Goal: Transaction & Acquisition: Purchase product/service

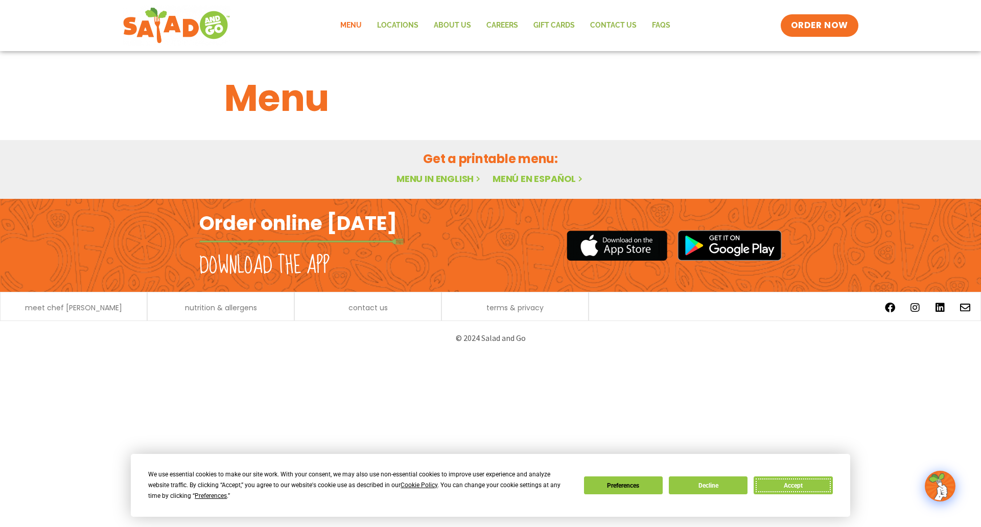
click at [785, 489] on button "Accept" at bounding box center [793, 485] width 79 height 18
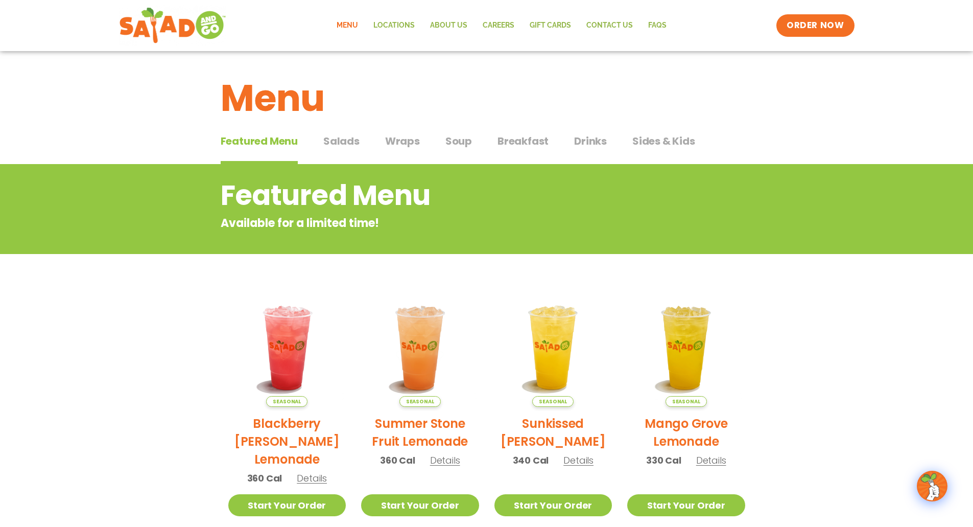
click at [350, 140] on span "Salads" at bounding box center [341, 140] width 36 height 15
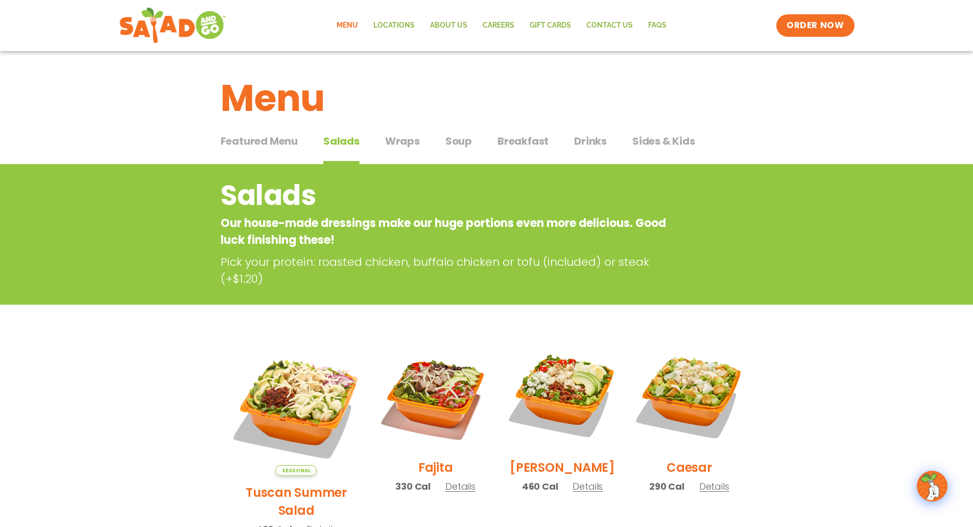
click at [450, 143] on span "Soup" at bounding box center [459, 140] width 27 height 15
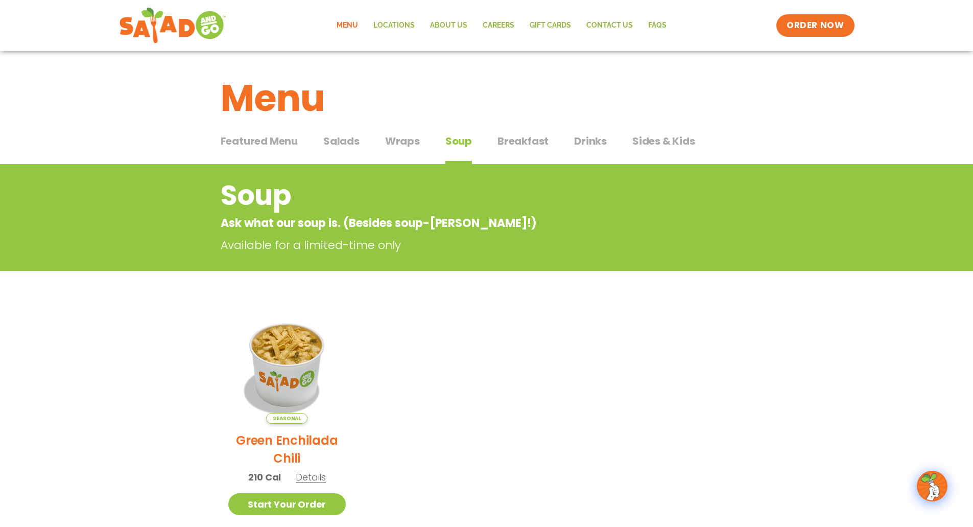
click at [391, 141] on span "Wraps" at bounding box center [402, 140] width 35 height 15
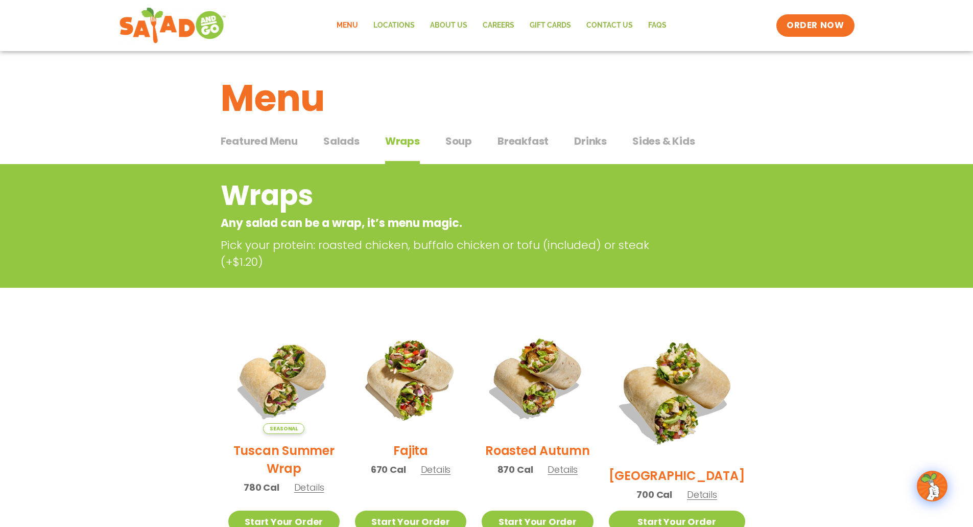
click at [349, 140] on span "Salads" at bounding box center [341, 140] width 36 height 15
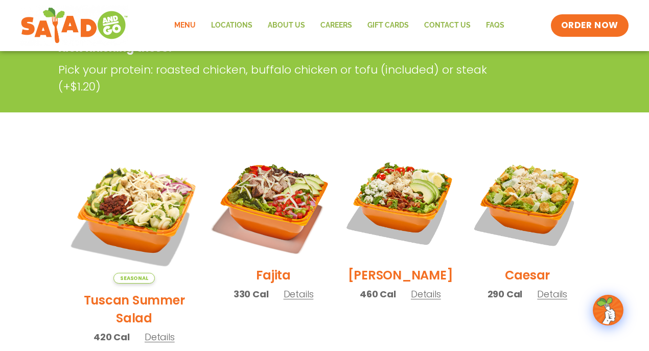
scroll to position [204, 0]
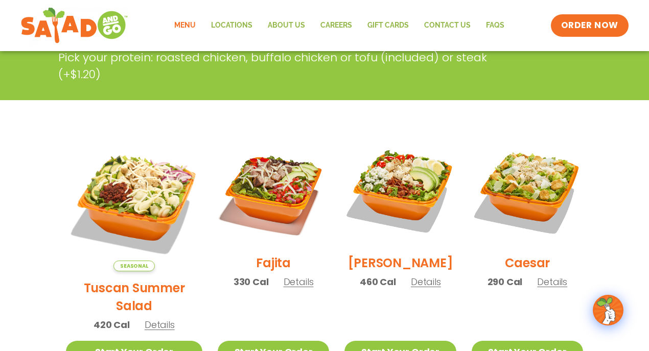
click at [284, 286] on span "Details" at bounding box center [299, 281] width 30 height 13
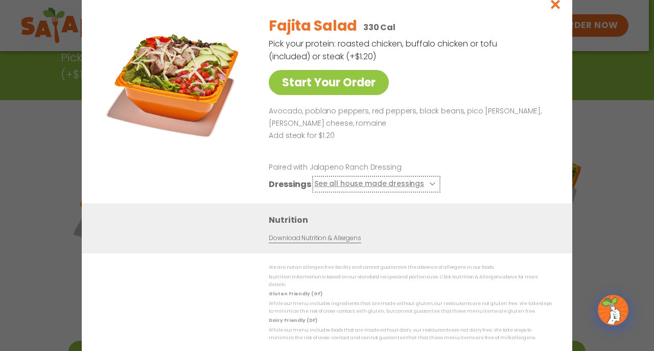
click at [365, 187] on button "See all house made dressings" at bounding box center [376, 184] width 124 height 13
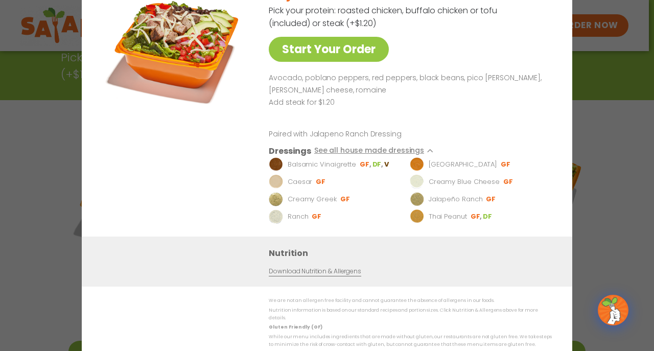
click at [419, 68] on div "Fajita Salad 330 Cal Pick your protein: roasted chicken, buffalo chicken or tof…" at bounding box center [408, 105] width 279 height 262
click at [602, 95] on div "Start Your Order Fajita Salad 330 Cal Pick your protein: roasted chicken, buffa…" at bounding box center [327, 175] width 654 height 351
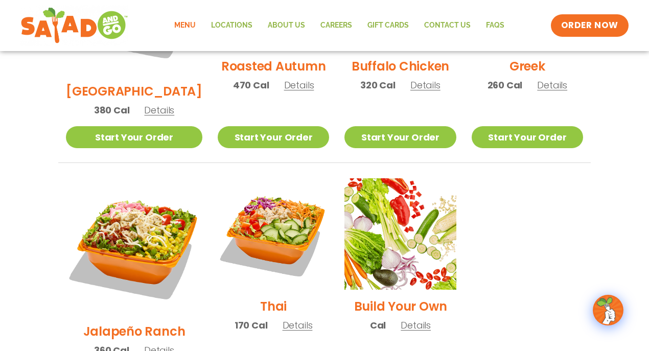
scroll to position [681, 0]
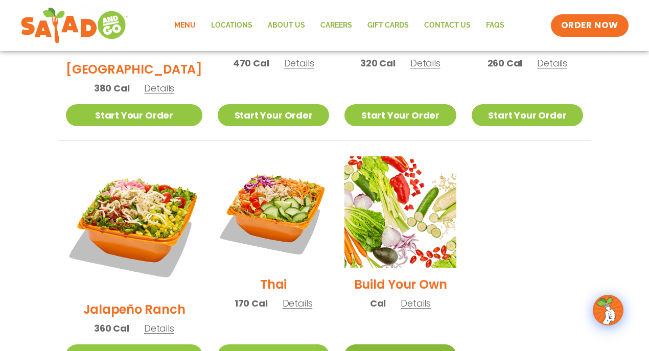
click at [402, 344] on link "Start Your Order" at bounding box center [399, 355] width 111 height 22
